Goal: Task Accomplishment & Management: Complete application form

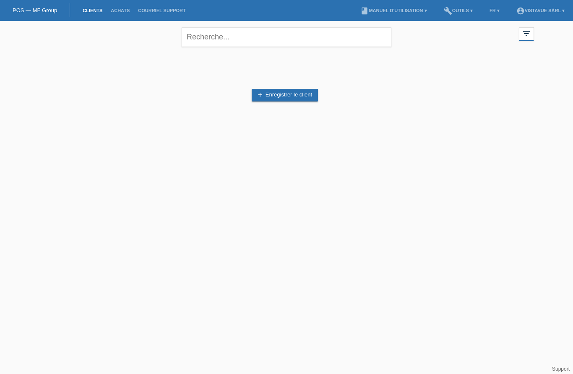
click at [93, 8] on link "Clients" at bounding box center [92, 10] width 28 height 5
click at [366, 43] on input "text" at bounding box center [287, 37] width 210 height 20
type input "Jefferson velasquez"
click at [306, 91] on link "add Enregistrer le client" at bounding box center [285, 95] width 66 height 13
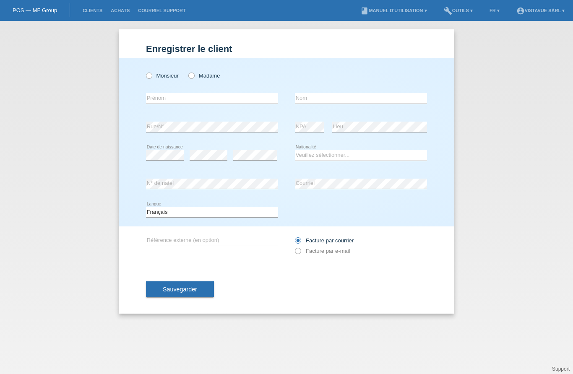
click at [93, 12] on link "Clients" at bounding box center [92, 10] width 28 height 5
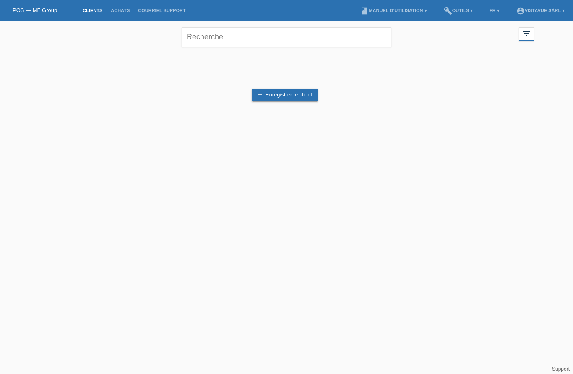
click at [530, 40] on div "filter_list" at bounding box center [526, 34] width 15 height 14
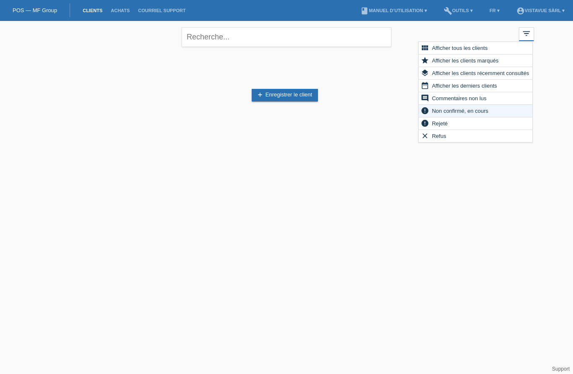
click at [492, 53] on div "view_module Afficher tous les clients" at bounding box center [476, 48] width 114 height 13
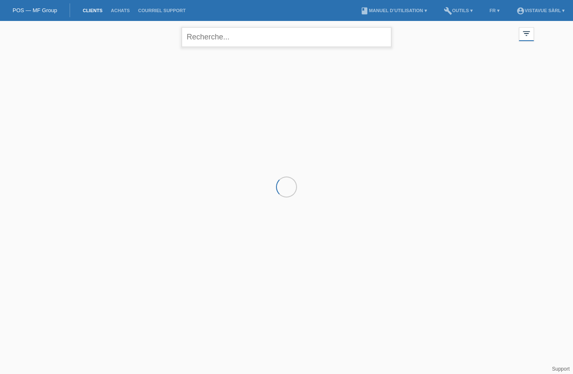
click at [286, 44] on input "text" at bounding box center [287, 37] width 210 height 20
type input "Vel"
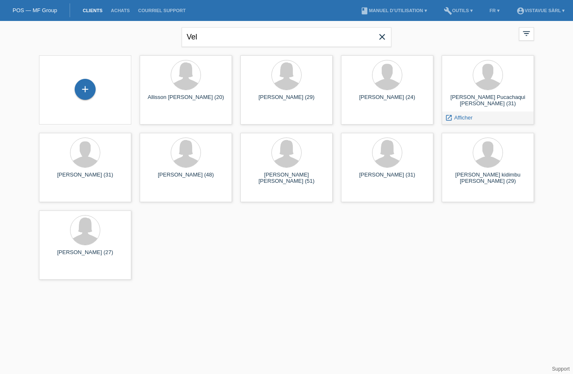
click at [464, 120] on span "Afficher" at bounding box center [463, 118] width 18 height 6
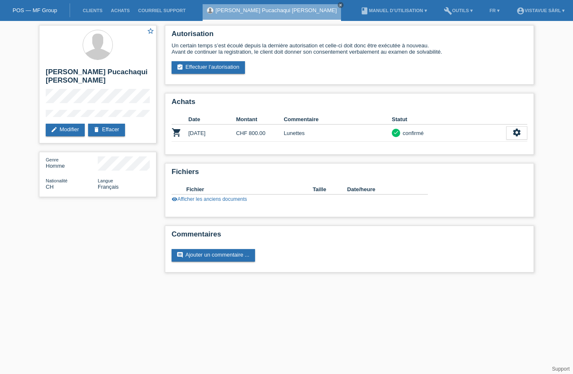
click at [204, 66] on link "assignment_turned_in Effectuer l’autorisation" at bounding box center [208, 67] width 73 height 13
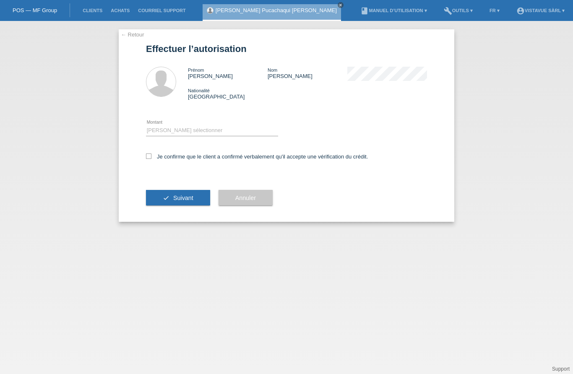
click at [251, 128] on select "Veuillez sélectionner CHF 1.00 - CHF 499.00 CHF 500.00 - CHF 1'999.00 CHF 2'000…" at bounding box center [212, 130] width 132 height 10
select select "1"
click at [155, 159] on label "Je confirme que le client a confirmé verbalement qu'il accepte une vérification…" at bounding box center [257, 157] width 222 height 6
click at [151, 159] on input "Je confirme que le client a confirmé verbalement qu'il accepte une vérification…" at bounding box center [148, 156] width 5 height 5
checkbox input "true"
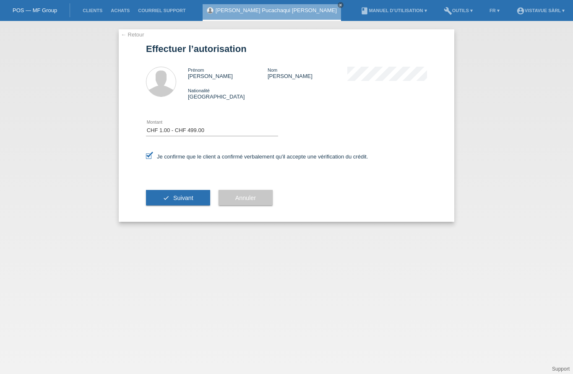
click at [167, 206] on button "check Suivant" at bounding box center [178, 198] width 64 height 16
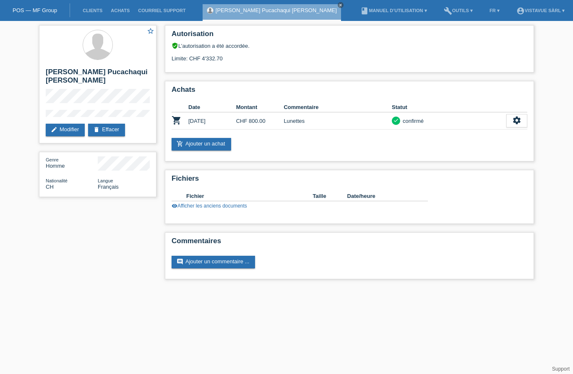
click at [210, 151] on link "add_shopping_cart Ajouter un achat" at bounding box center [202, 144] width 60 height 13
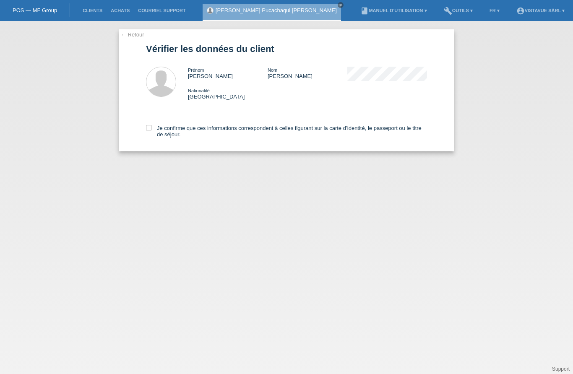
click at [152, 131] on label "Je confirme que ces informations correspondent à celles figurant sur la carte d…" at bounding box center [286, 131] width 281 height 13
click at [151, 131] on input "Je confirme que ces informations correspondent à celles figurant sur la carte d…" at bounding box center [148, 127] width 5 height 5
checkbox input "true"
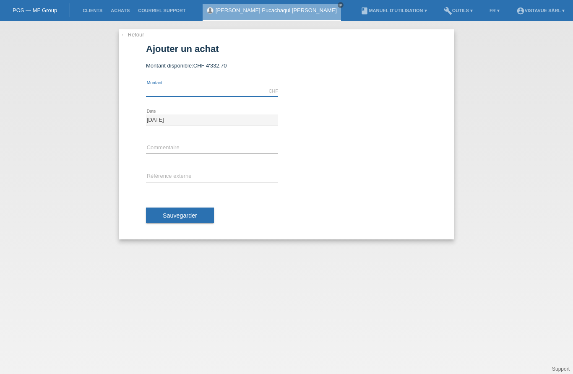
click at [174, 88] on input "text" at bounding box center [212, 91] width 132 height 10
click at [177, 214] on span "Sauvegarder" at bounding box center [180, 215] width 34 height 7
type input "400.00"
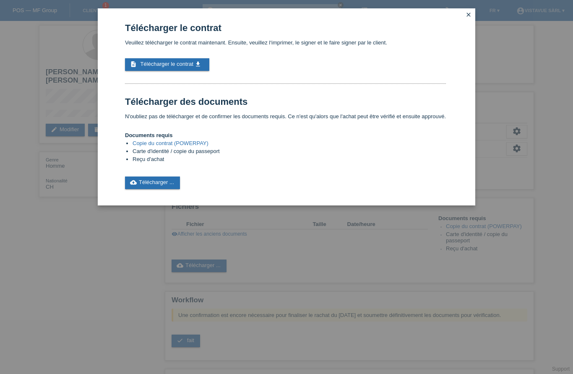
click at [190, 52] on div "Télécharger le contrat Veuillez télécharger le contrat maintenant. Ensuite, veu…" at bounding box center [285, 106] width 321 height 167
click at [181, 71] on link "description Télécharger le contrat get_app" at bounding box center [167, 64] width 84 height 13
